Goal: Information Seeking & Learning: Learn about a topic

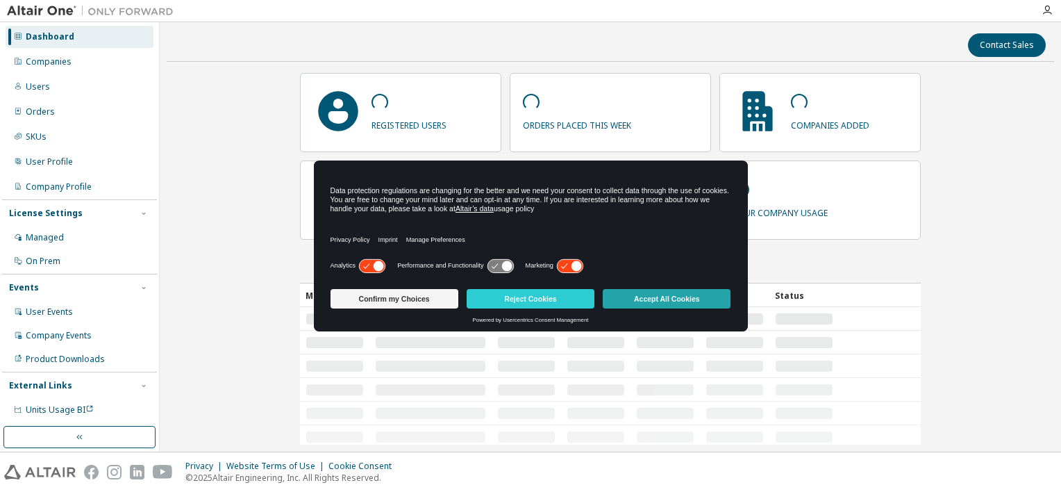
click at [720, 297] on button "Accept All Cookies" at bounding box center [667, 298] width 128 height 19
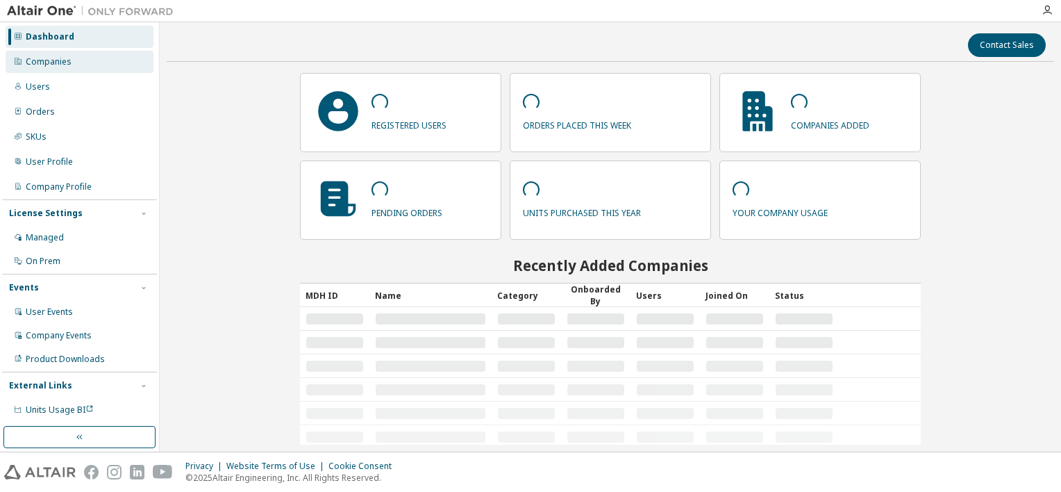
click at [103, 67] on div "Companies" at bounding box center [80, 62] width 148 height 22
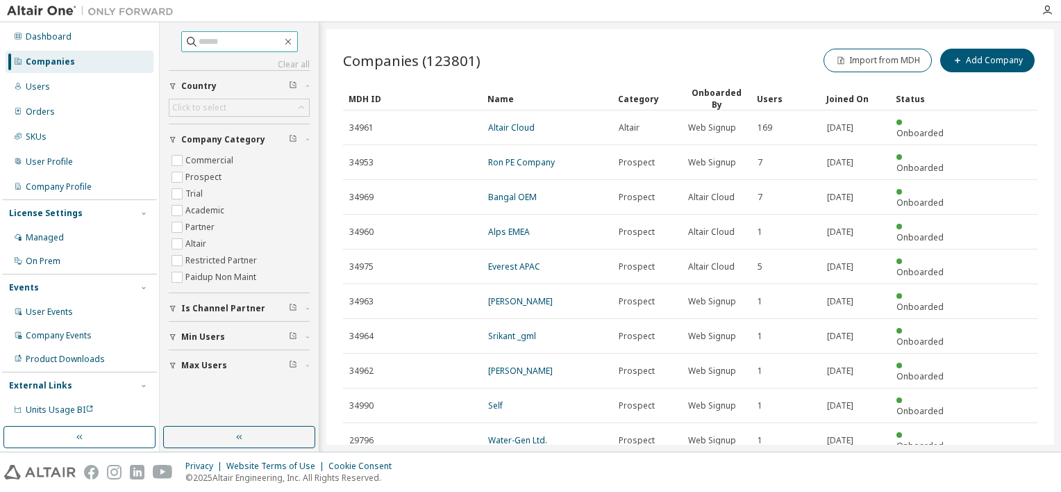
click at [258, 45] on input "text" at bounding box center [240, 42] width 83 height 14
type input "********"
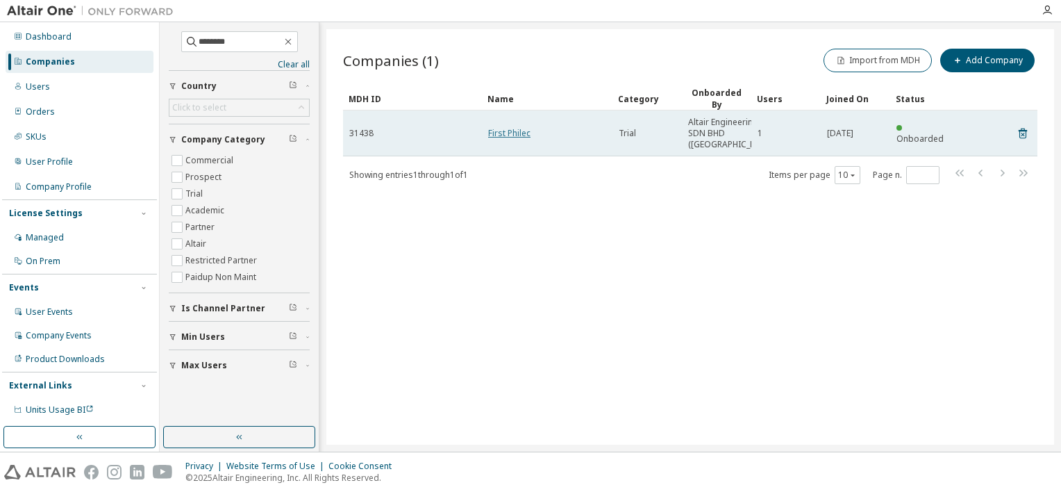
click at [503, 139] on link "First Philec" at bounding box center [509, 133] width 42 height 12
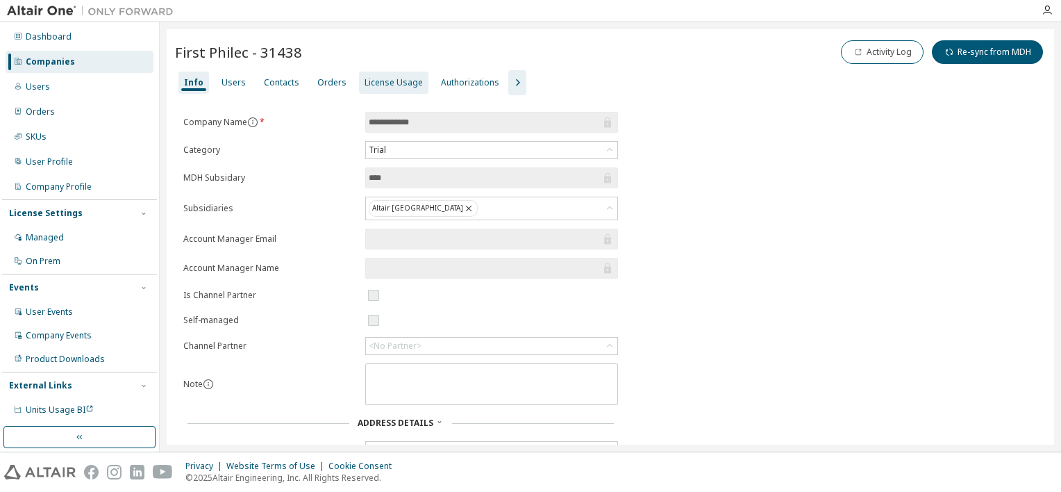
click at [417, 83] on div "License Usage" at bounding box center [393, 83] width 69 height 22
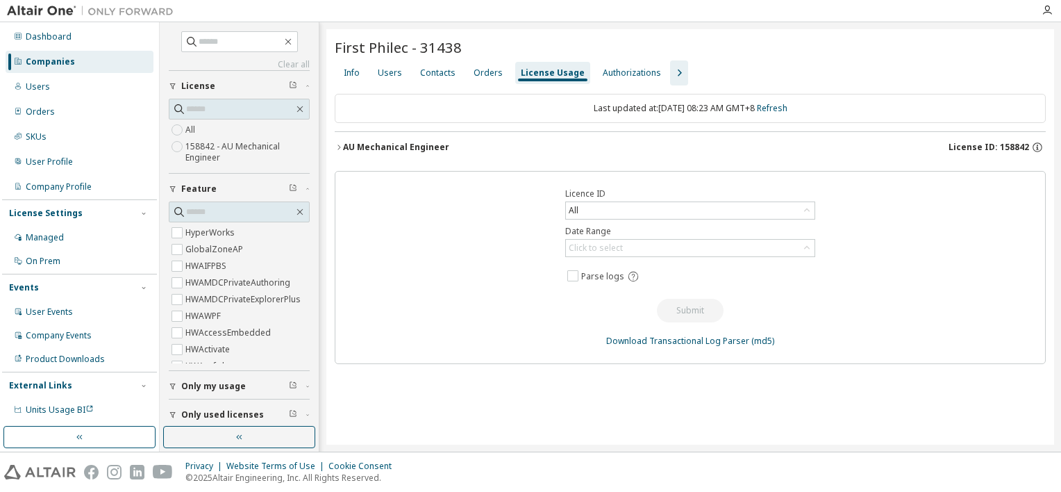
click at [338, 144] on icon "button" at bounding box center [339, 147] width 8 height 8
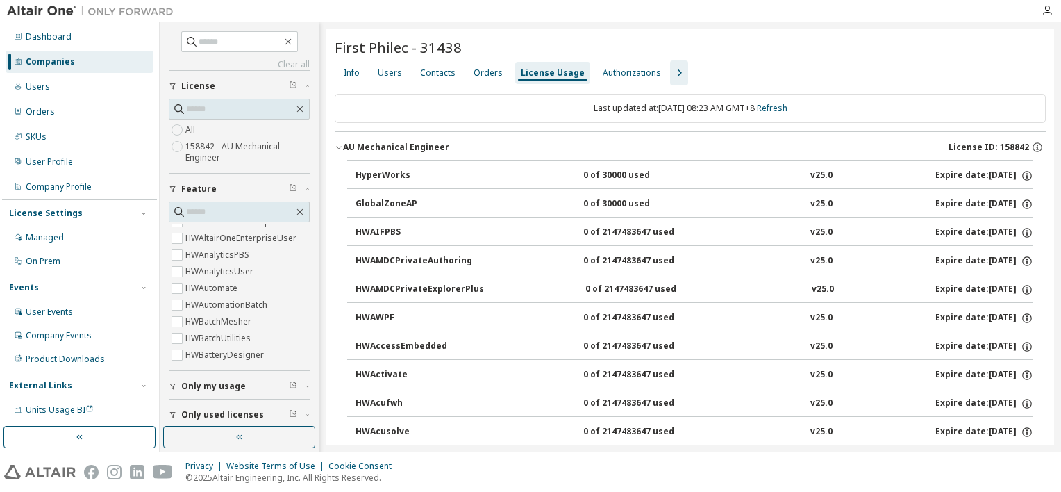
scroll to position [764, 0]
click at [240, 207] on input "text" at bounding box center [240, 212] width 108 height 14
type input "****"
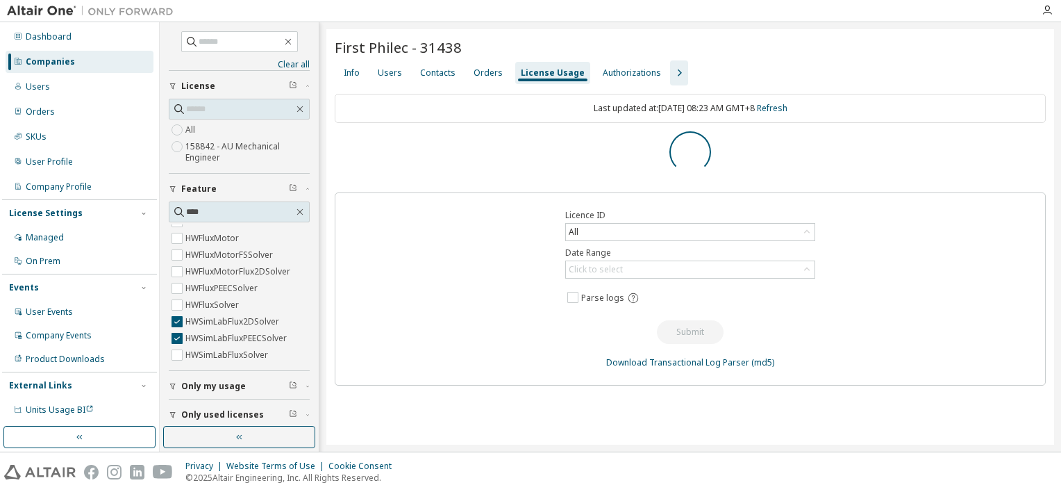
scroll to position [0, 0]
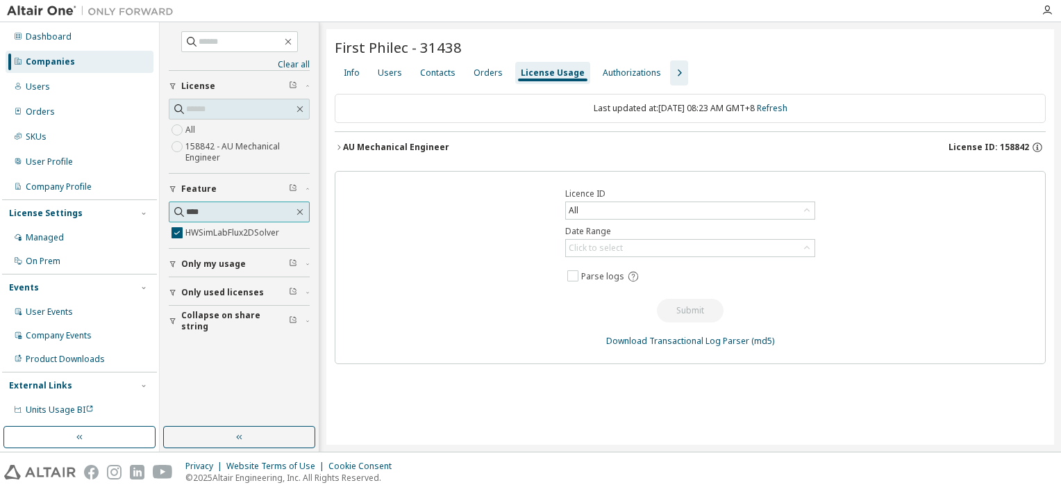
click at [268, 212] on input "****" at bounding box center [240, 212] width 108 height 14
click at [342, 147] on icon "button" at bounding box center [339, 147] width 8 height 8
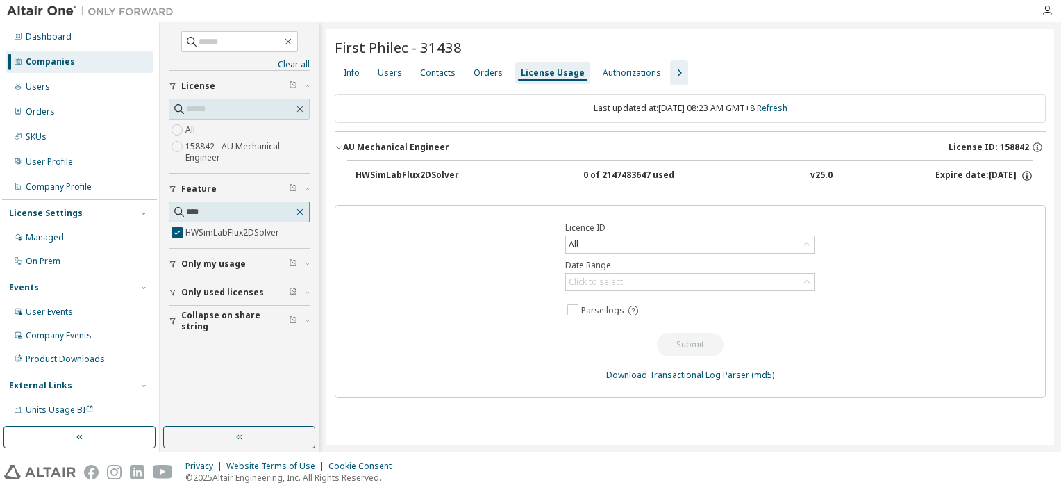
click at [301, 208] on icon "button" at bounding box center [300, 211] width 11 height 11
click at [229, 211] on input "text" at bounding box center [240, 212] width 108 height 14
type input "****"
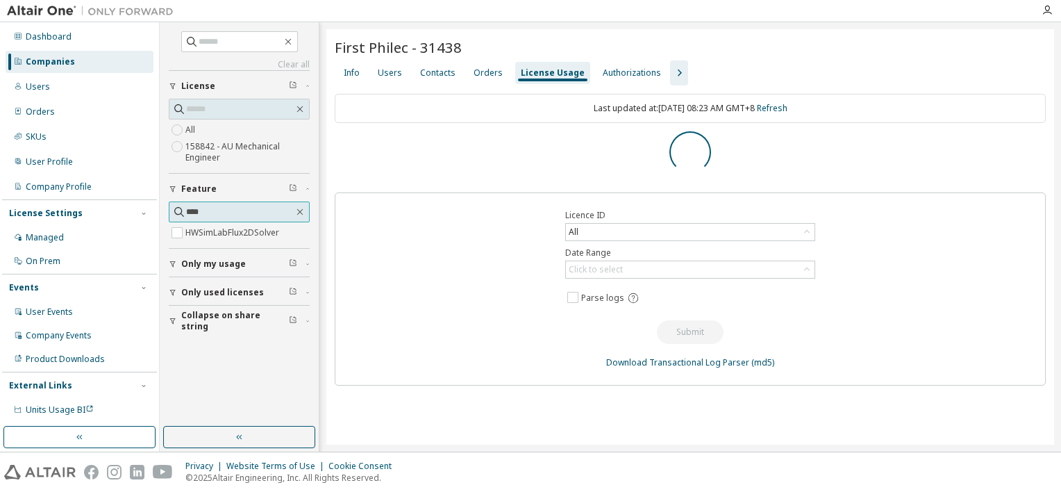
click at [222, 212] on input "****" at bounding box center [240, 212] width 108 height 14
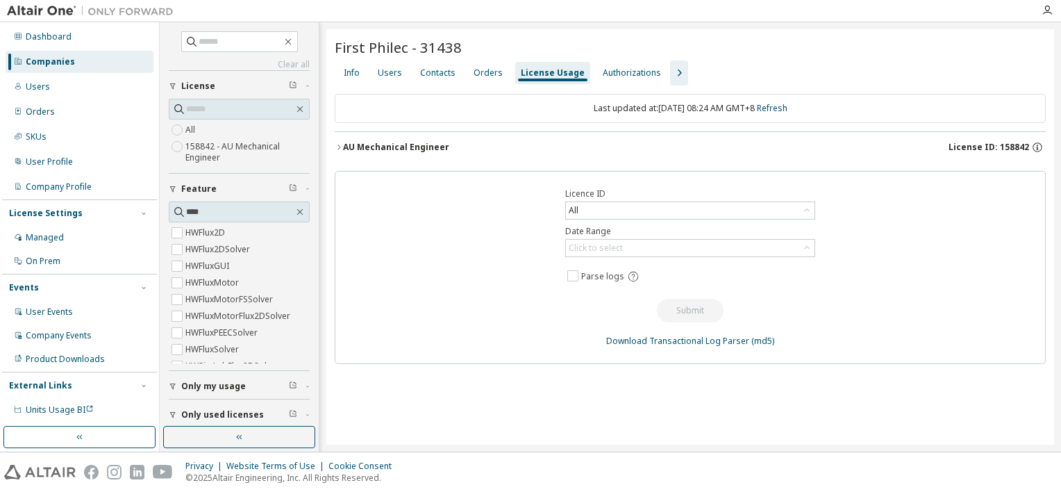
click at [289, 188] on icon "button" at bounding box center [293, 187] width 8 height 8
click at [178, 348] on div "HWFlux2D HWFlux2DSolver HWFluxGUI HWFluxMotor HWFluxMotorFSSolver HWFluxMotorFl…" at bounding box center [239, 293] width 141 height 139
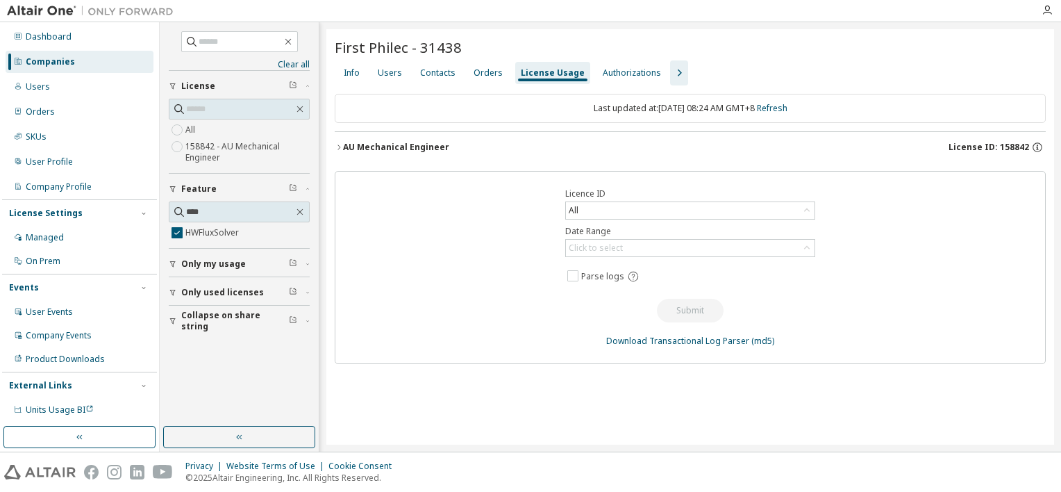
click at [339, 144] on icon "button" at bounding box center [339, 147] width 8 height 8
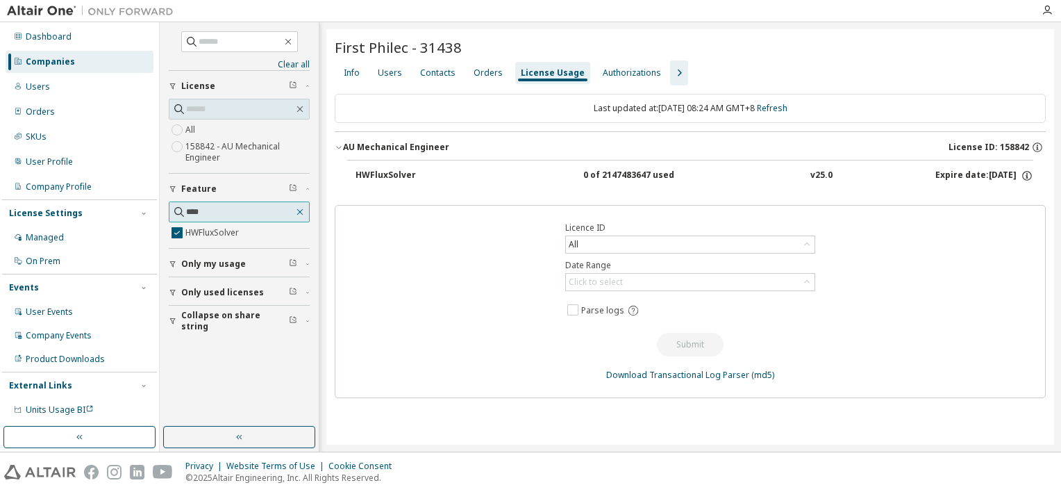
click at [300, 214] on icon "button" at bounding box center [300, 211] width 11 height 11
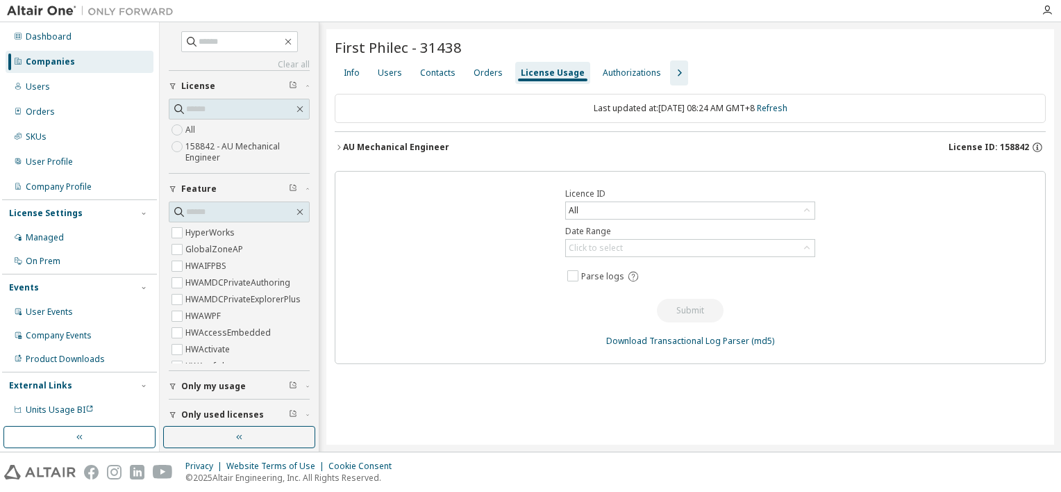
click at [347, 151] on div "AU Mechanical Engineer" at bounding box center [396, 147] width 106 height 11
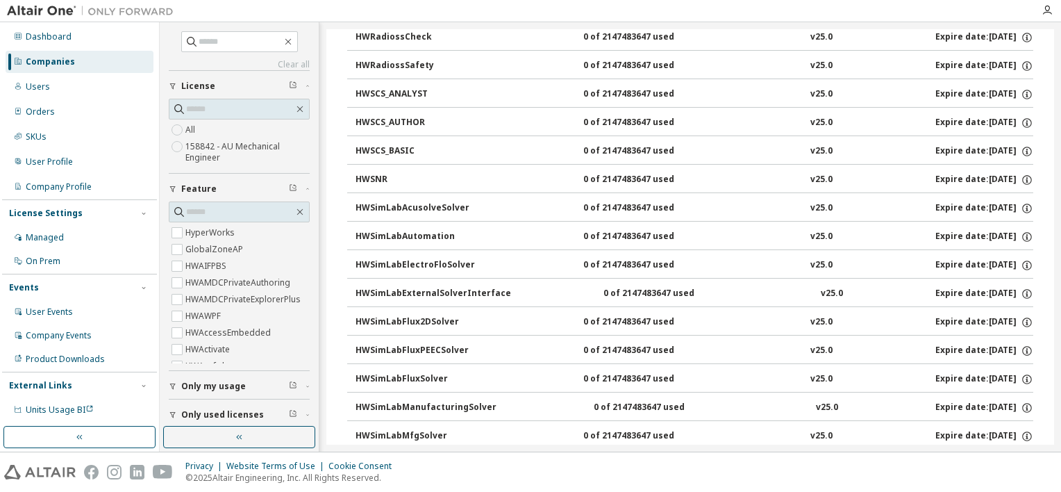
scroll to position [5343, 0]
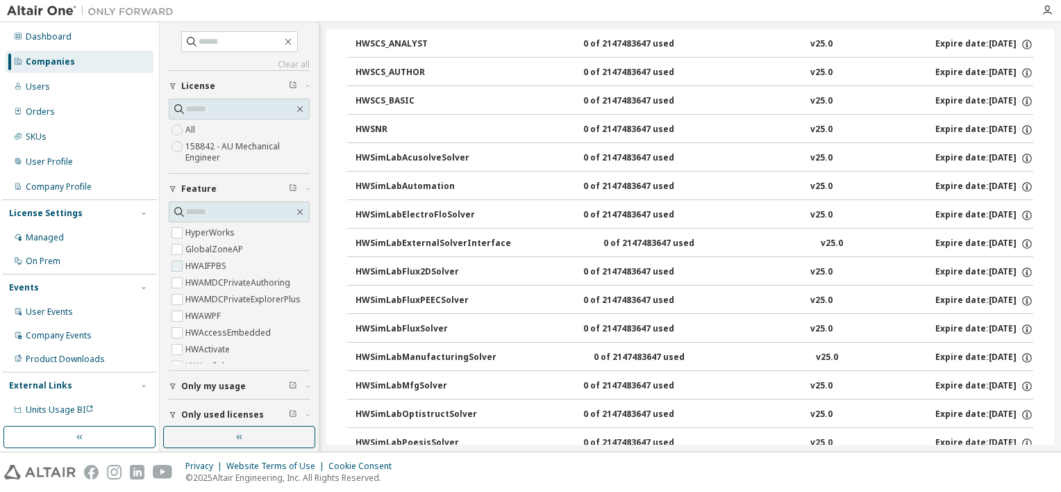
click at [222, 272] on label "HWAIFPBS" at bounding box center [207, 266] width 44 height 17
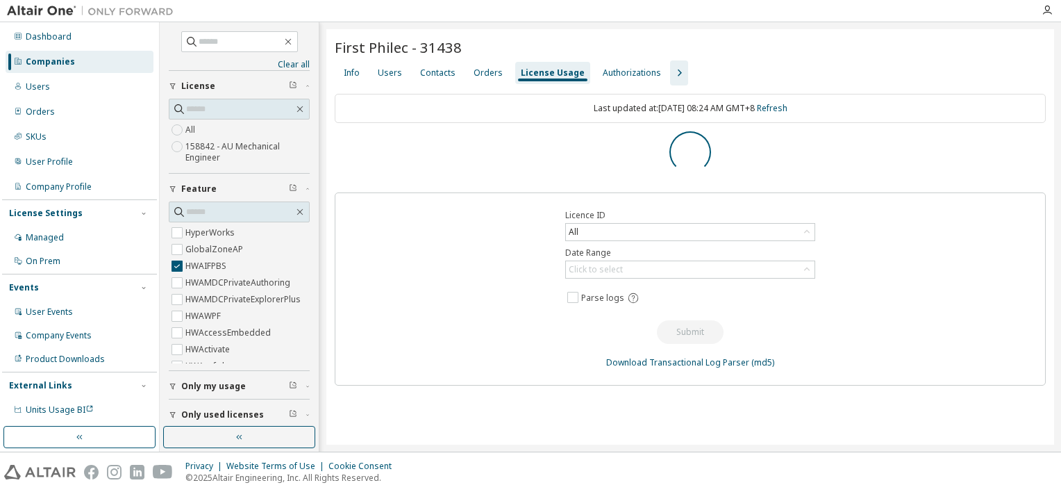
scroll to position [0, 0]
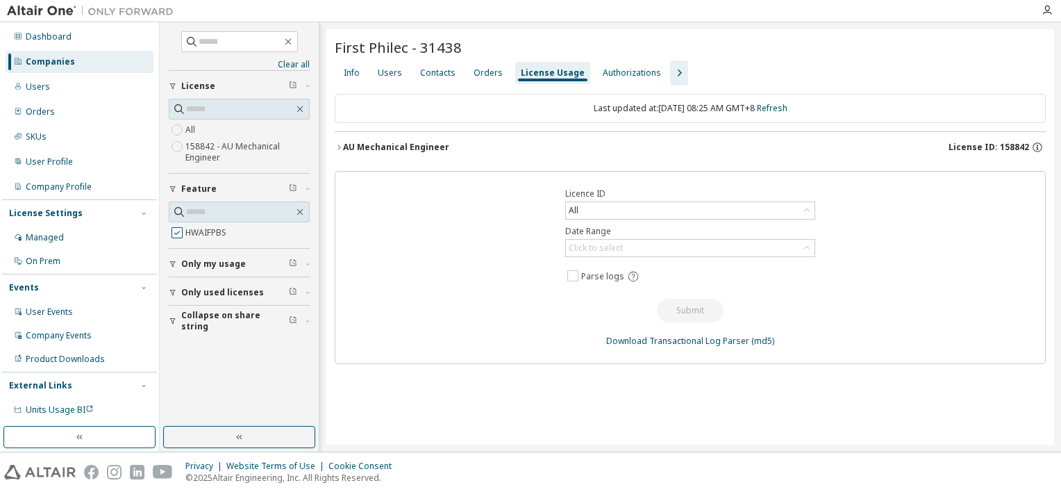
click at [214, 231] on label "HWAIFPBS" at bounding box center [207, 232] width 44 height 17
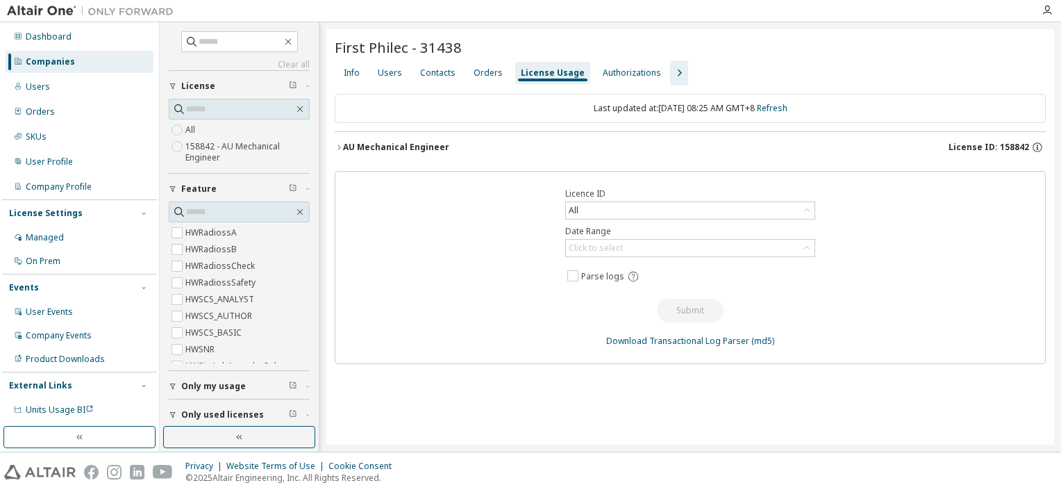
scroll to position [3368, 0]
click at [339, 144] on icon "button" at bounding box center [339, 147] width 8 height 8
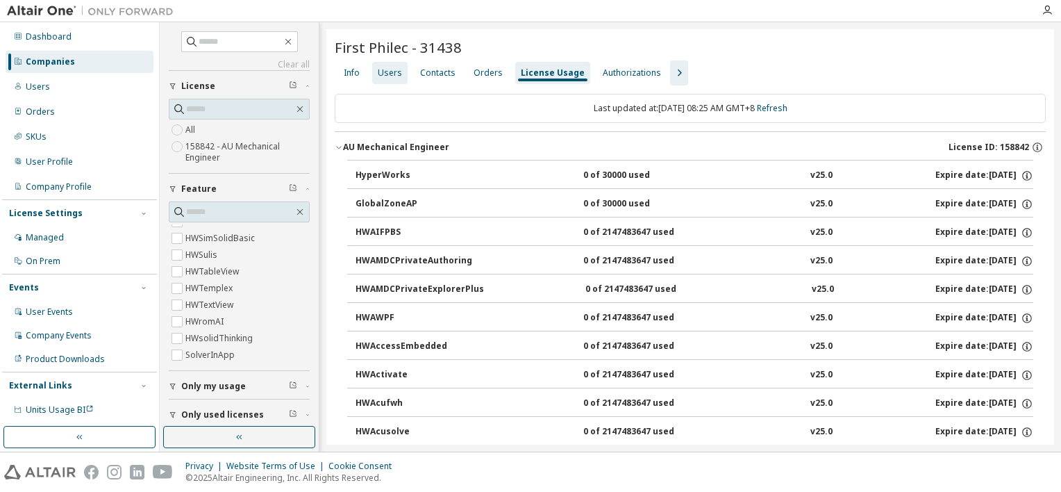
click at [388, 72] on div "Users" at bounding box center [390, 72] width 24 height 11
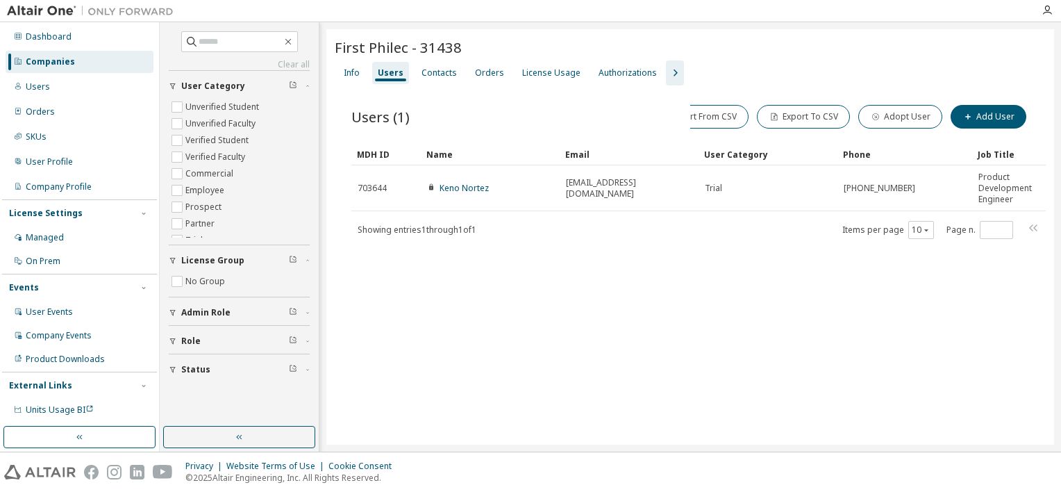
click at [508, 75] on div "Info Users Contacts Orders License Usage Authorizations" at bounding box center [690, 72] width 711 height 25
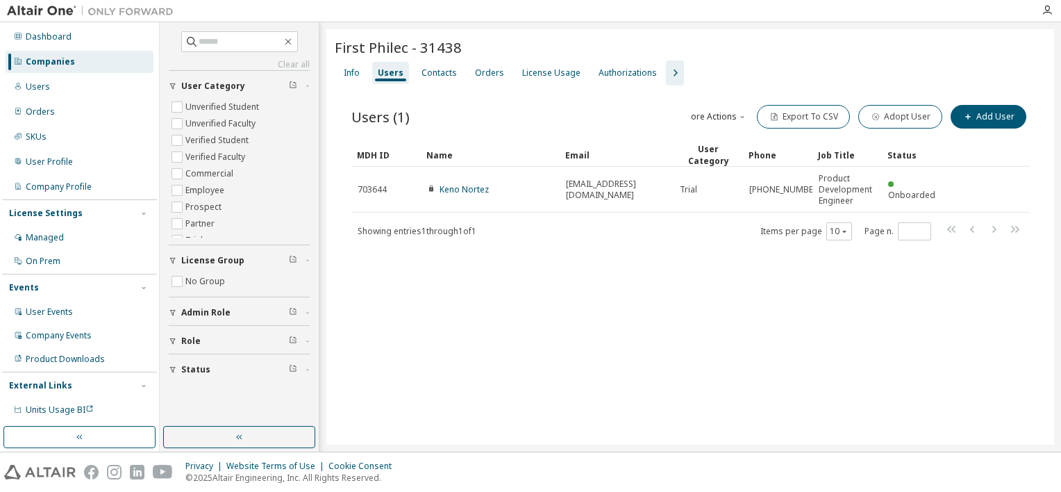
click at [674, 72] on icon "button" at bounding box center [676, 72] width 4 height 7
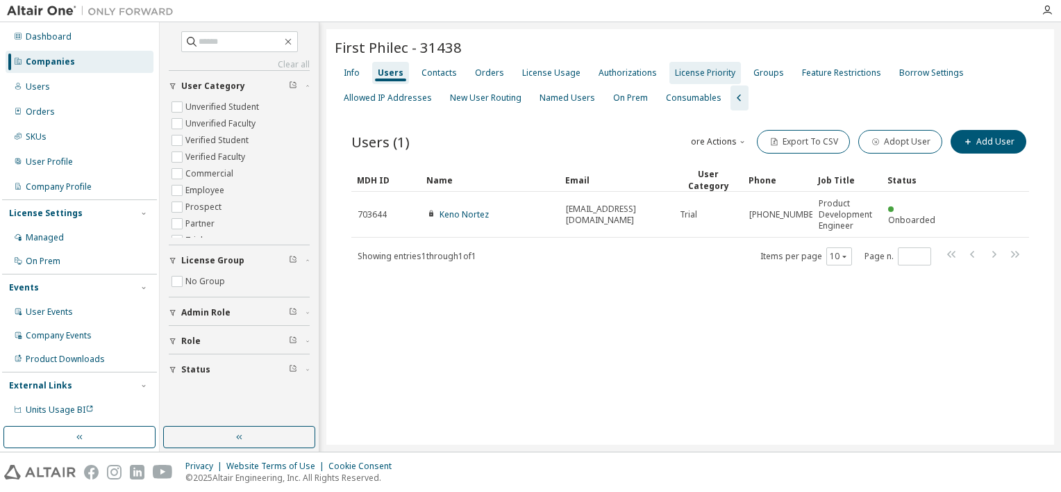
click at [721, 72] on div "License Priority" at bounding box center [705, 72] width 60 height 11
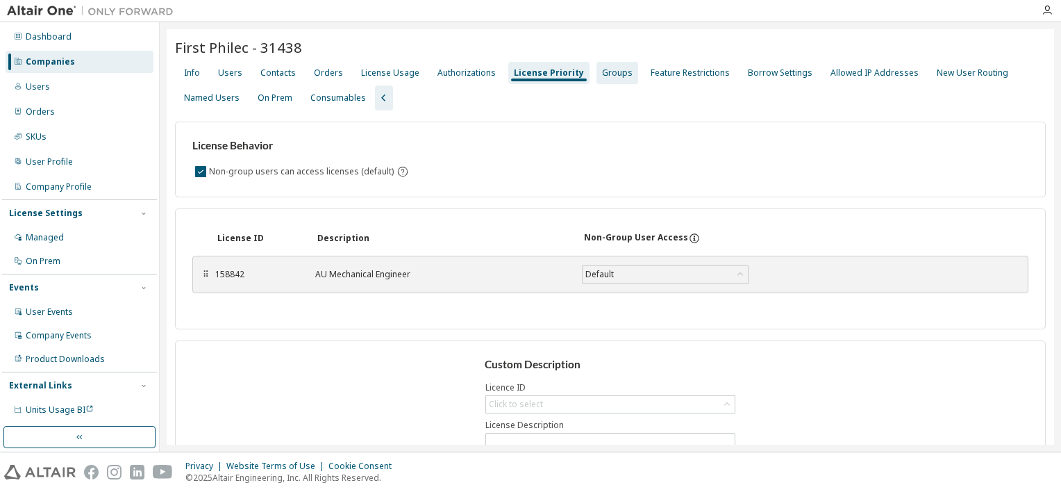
click at [611, 78] on div "Groups" at bounding box center [617, 72] width 31 height 11
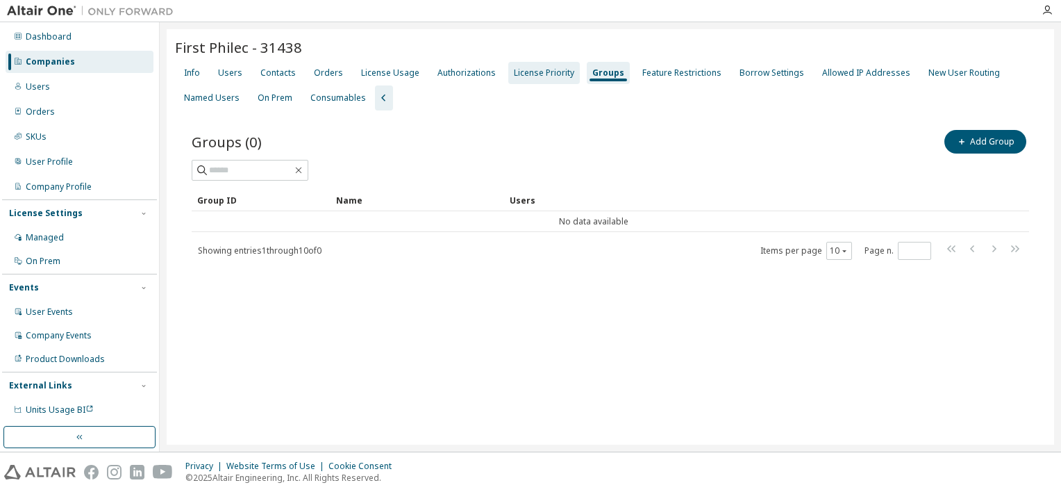
click at [542, 72] on div "License Priority" at bounding box center [544, 72] width 60 height 11
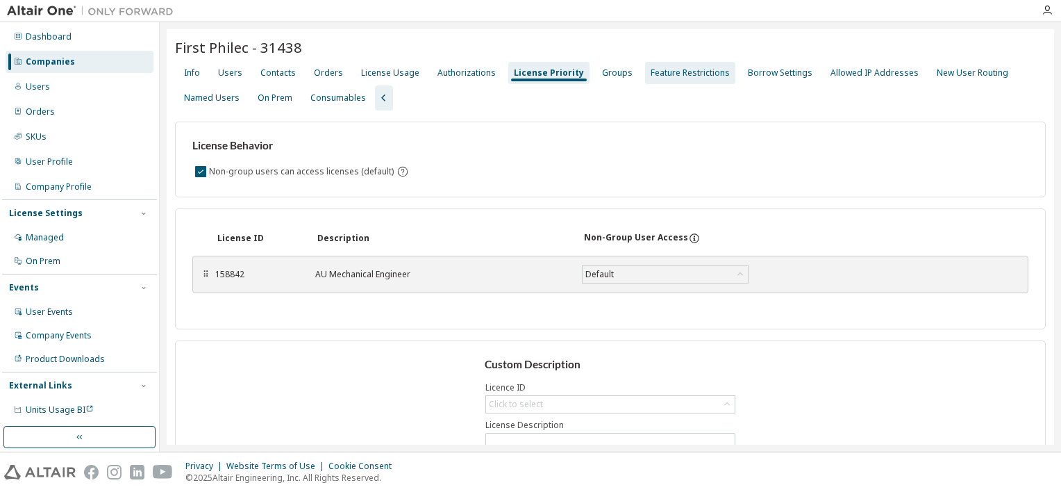
click at [675, 74] on div "Feature Restrictions" at bounding box center [690, 72] width 79 height 11
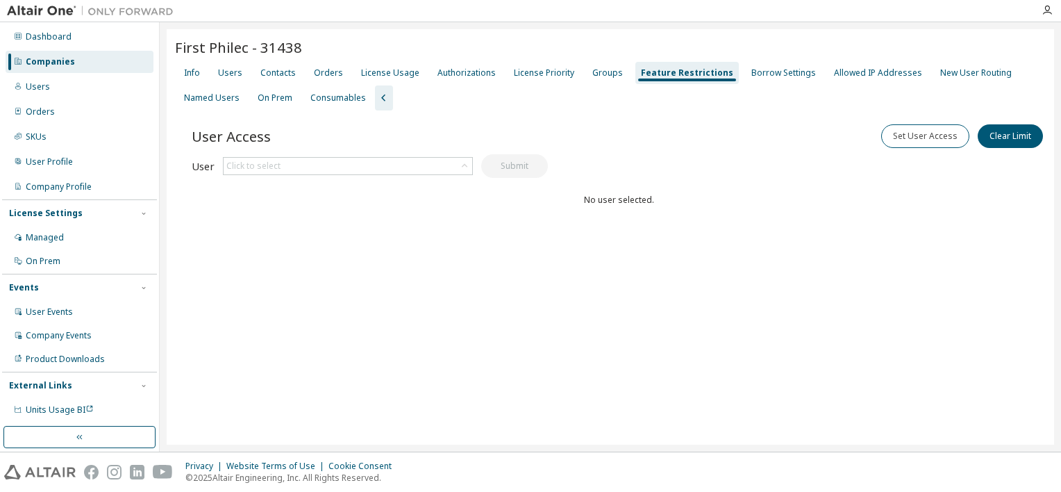
drag, startPoint x: 455, startPoint y: 466, endPoint x: 217, endPoint y: 232, distance: 334.0
click at [213, 233] on div "User Access Set User Access Clear Limit Clear Load Save Save As Field Operator …" at bounding box center [619, 193] width 854 height 167
click at [593, 72] on div "Groups" at bounding box center [608, 72] width 31 height 11
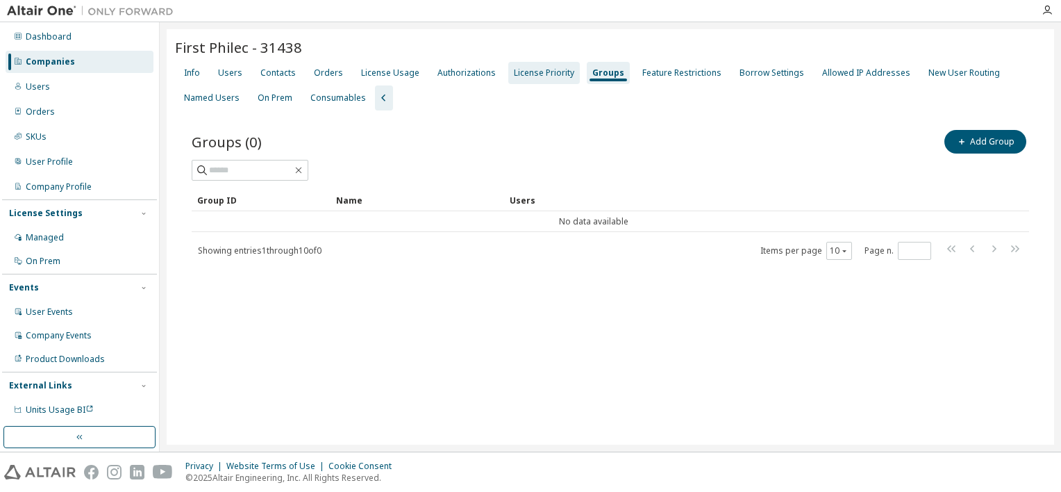
click at [536, 72] on div "License Priority" at bounding box center [544, 72] width 60 height 11
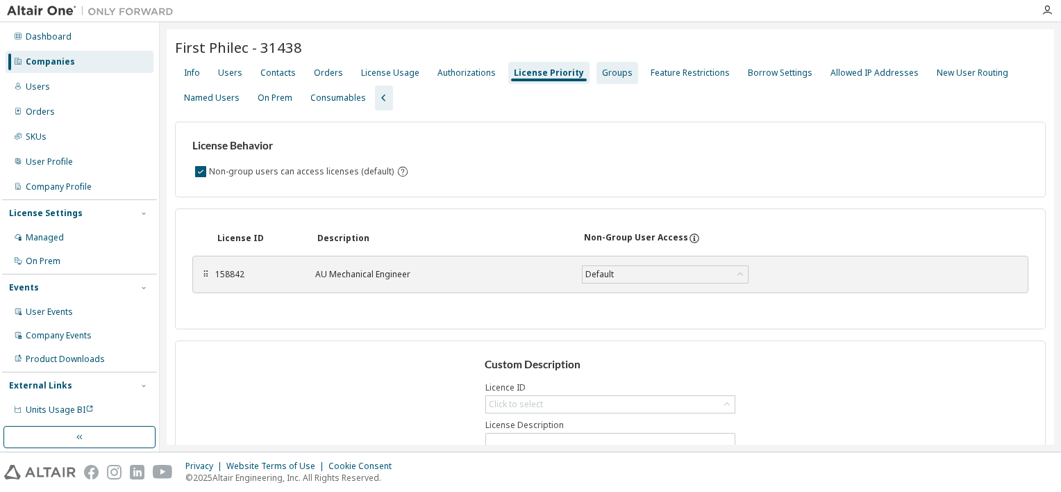
click at [603, 72] on div "Groups" at bounding box center [617, 72] width 31 height 11
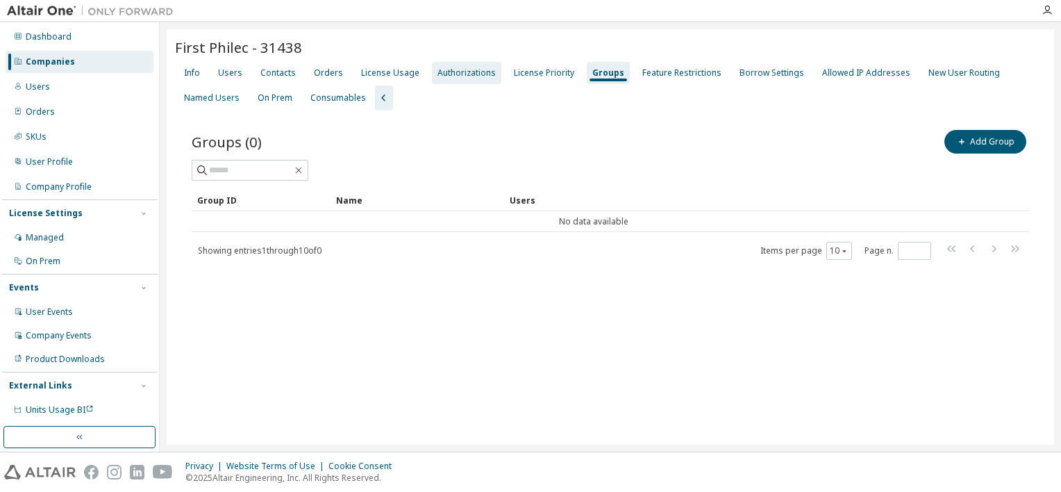
click at [466, 77] on div "Authorizations" at bounding box center [467, 72] width 58 height 11
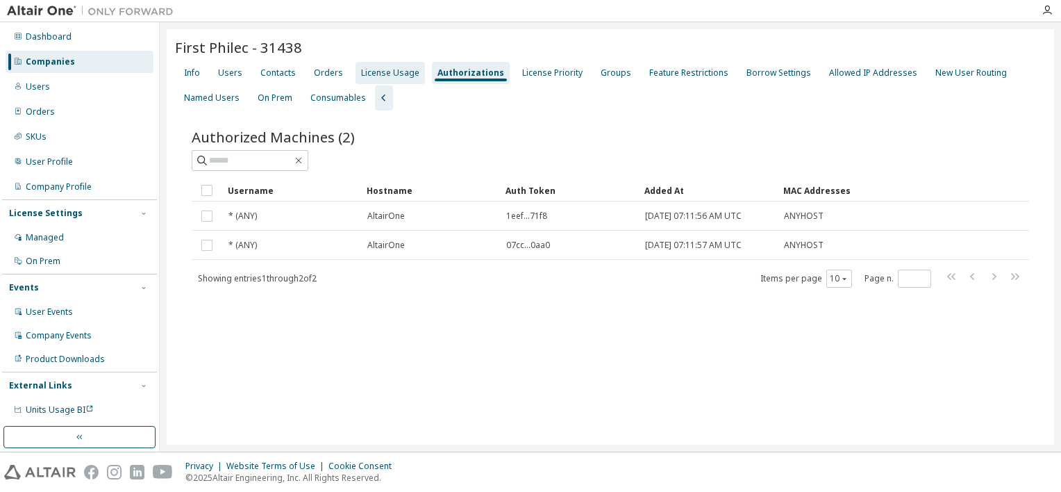
click at [404, 66] on div "License Usage" at bounding box center [390, 73] width 69 height 22
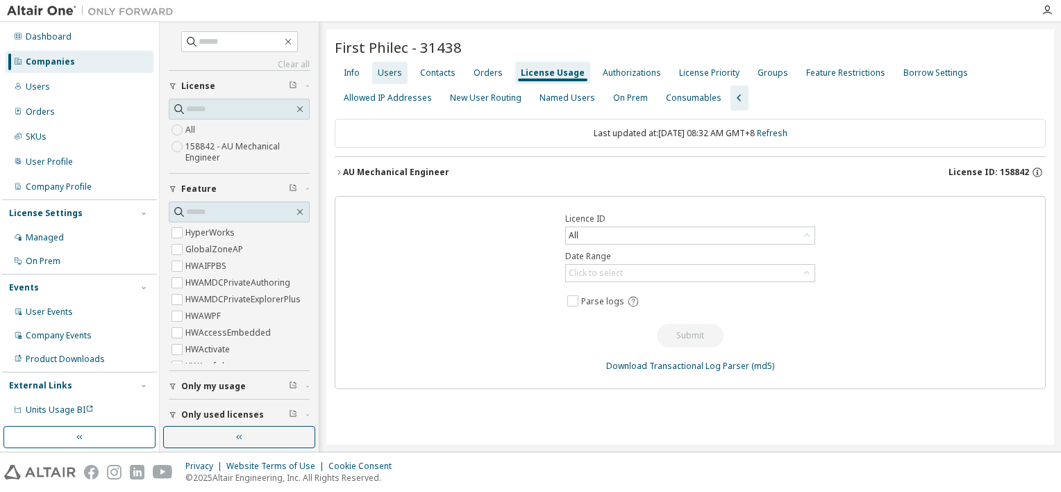
click at [381, 72] on div "Users" at bounding box center [390, 72] width 24 height 11
